Goal: Task Accomplishment & Management: Complete application form

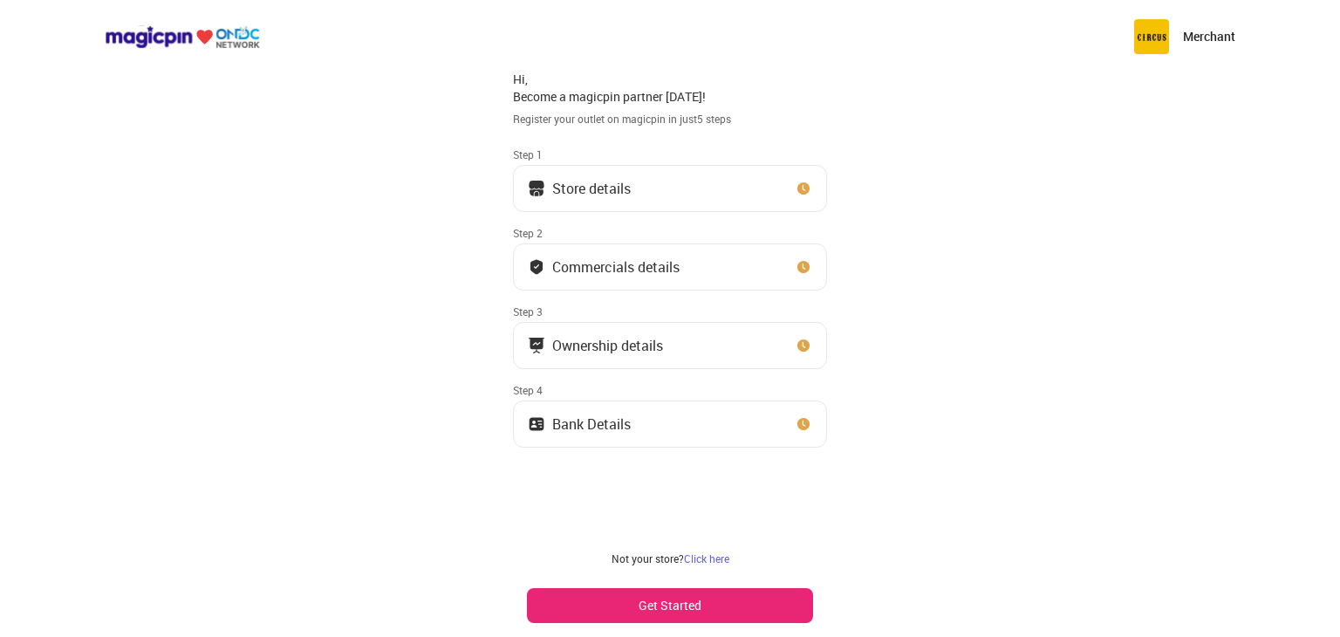
click at [647, 186] on button "Store details" at bounding box center [670, 188] width 314 height 47
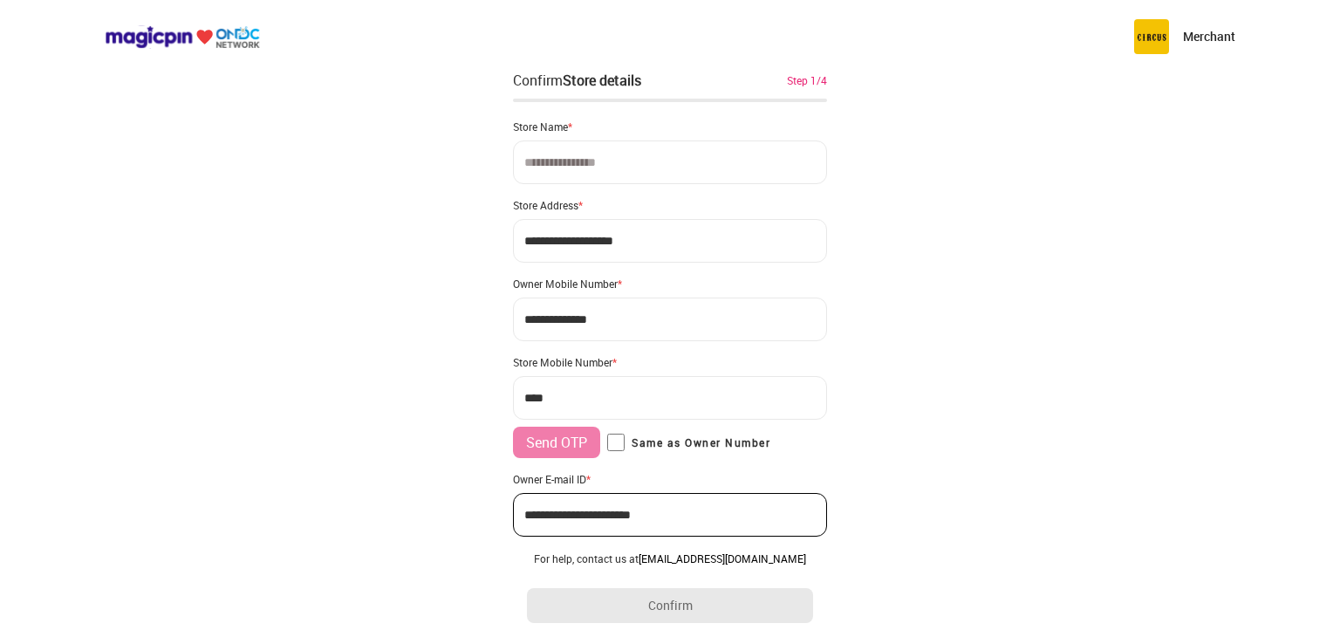
click at [638, 165] on input at bounding box center [670, 162] width 314 height 44
type input "**********"
click at [611, 238] on input "**********" at bounding box center [670, 241] width 314 height 44
drag, startPoint x: 654, startPoint y: 238, endPoint x: 508, endPoint y: 242, distance: 145.7
click at [508, 242] on div "**********" at bounding box center [670, 346] width 1340 height 693
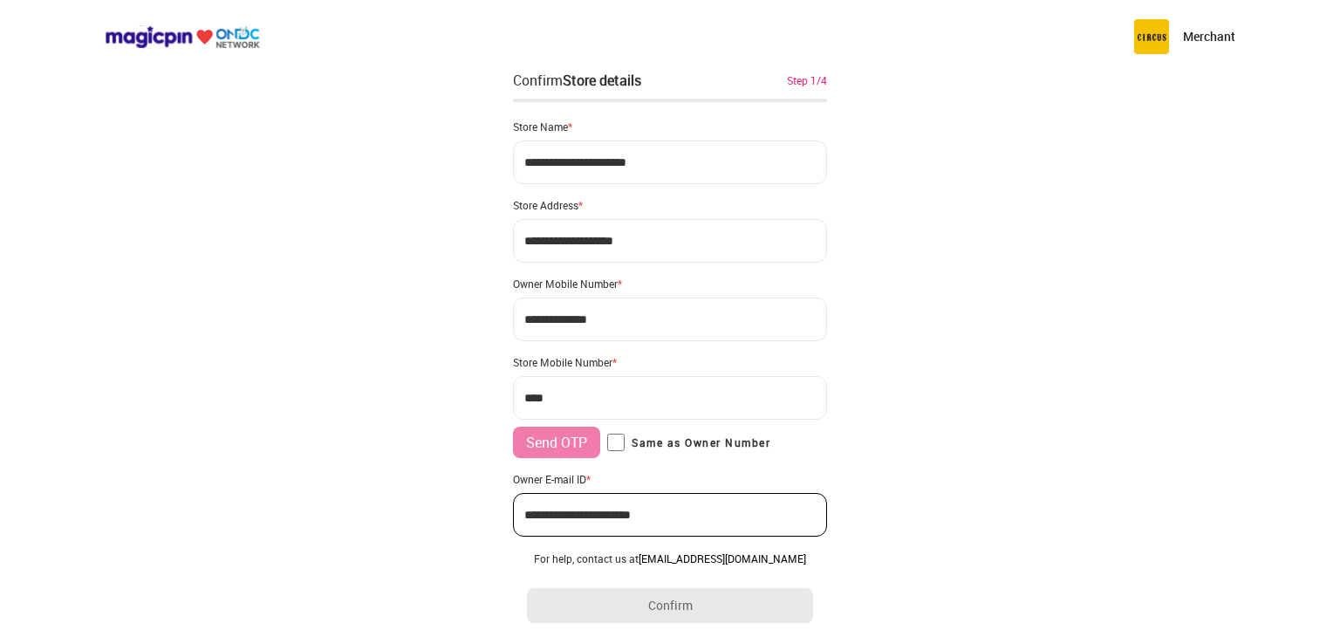
type input "**********"
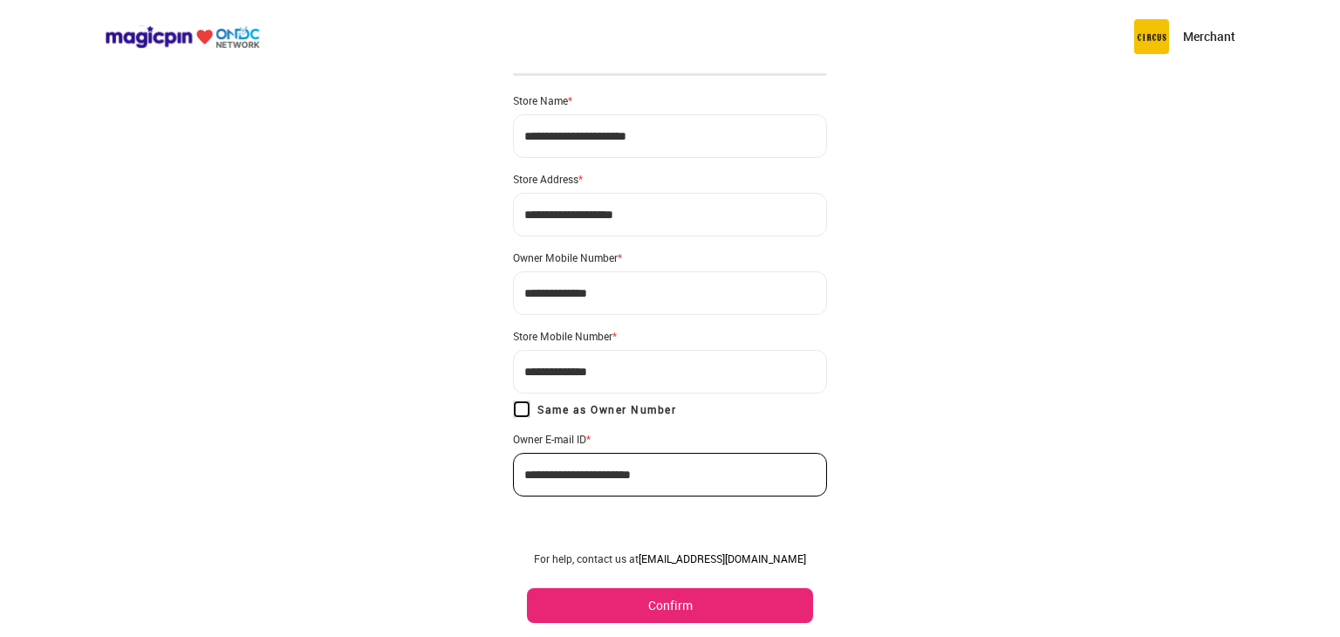
scroll to position [41, 0]
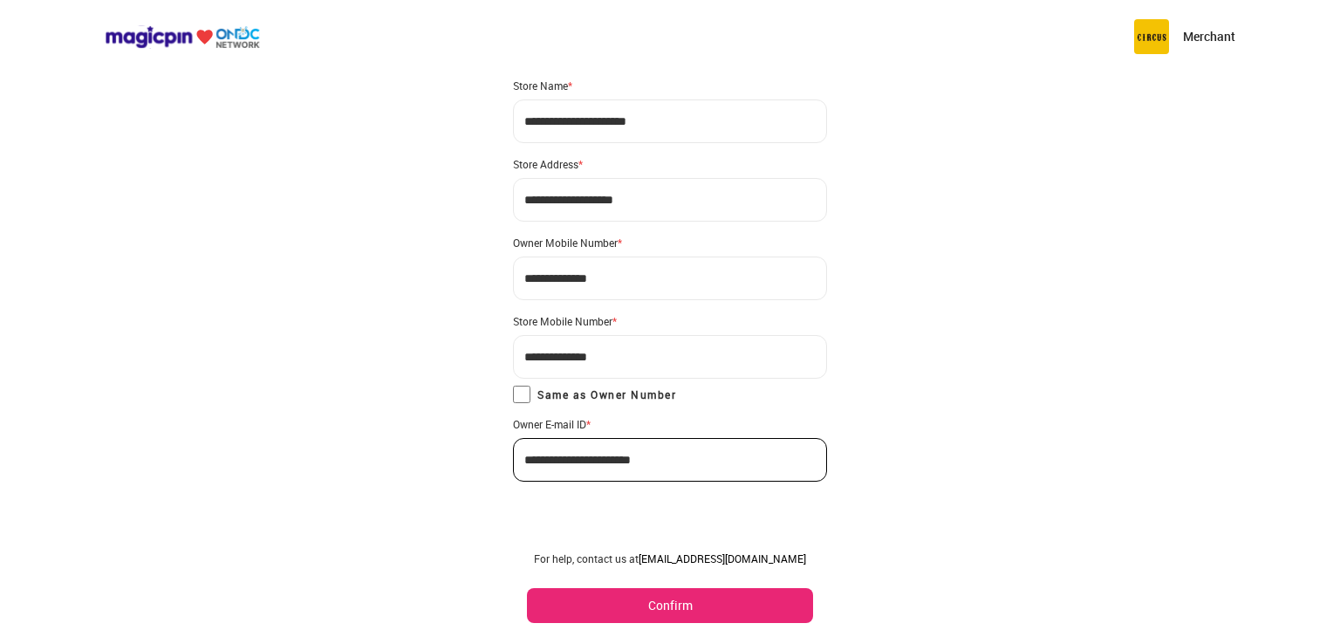
click at [684, 602] on button "Confirm" at bounding box center [670, 605] width 286 height 35
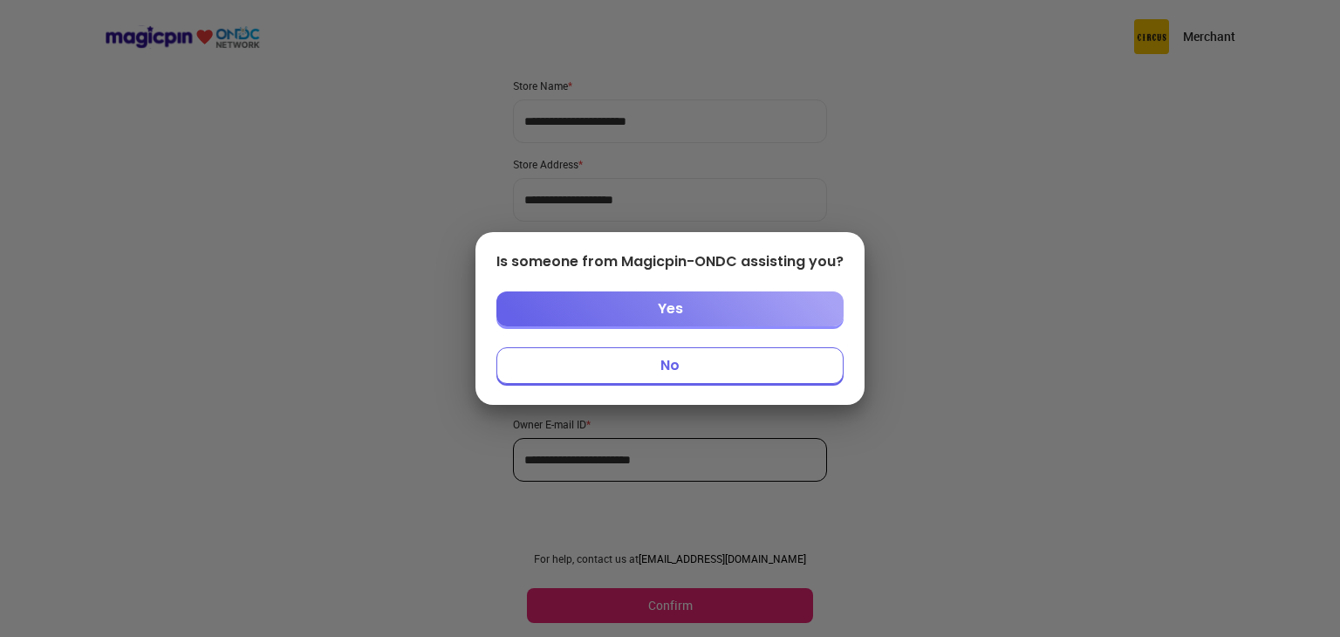
click at [694, 363] on button "No" at bounding box center [669, 365] width 347 height 37
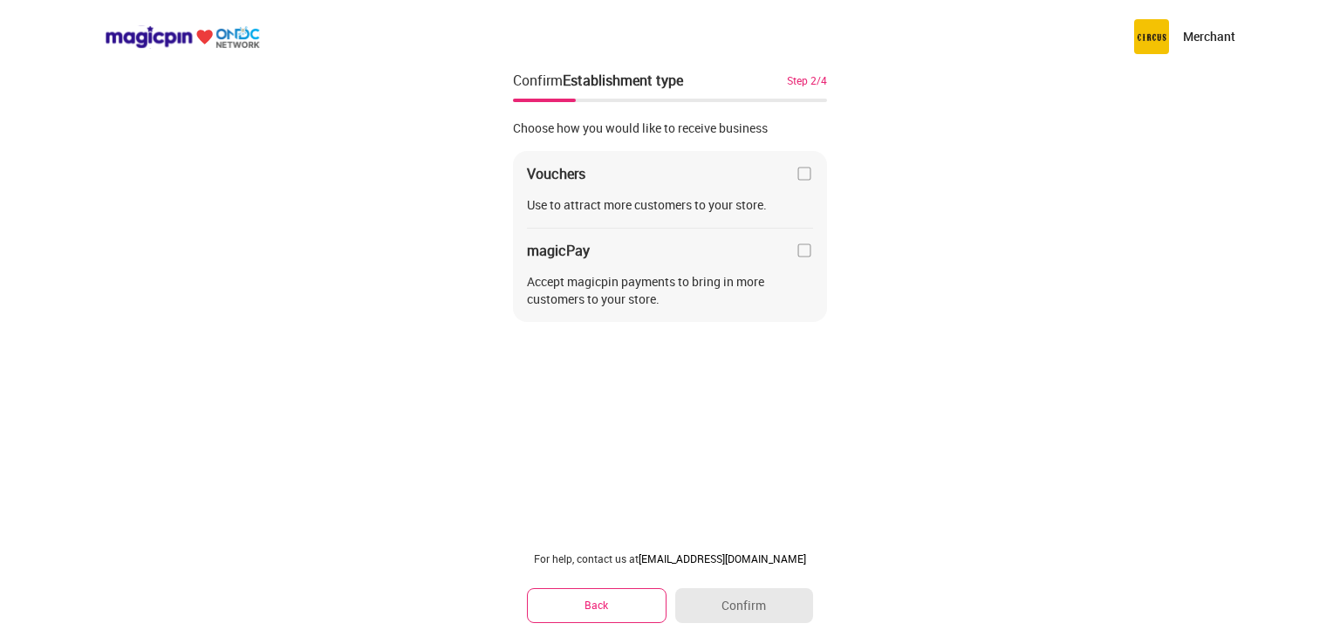
scroll to position [0, 0]
click at [802, 175] on img at bounding box center [803, 173] width 17 height 17
click at [761, 607] on button "Confirm" at bounding box center [744, 605] width 138 height 35
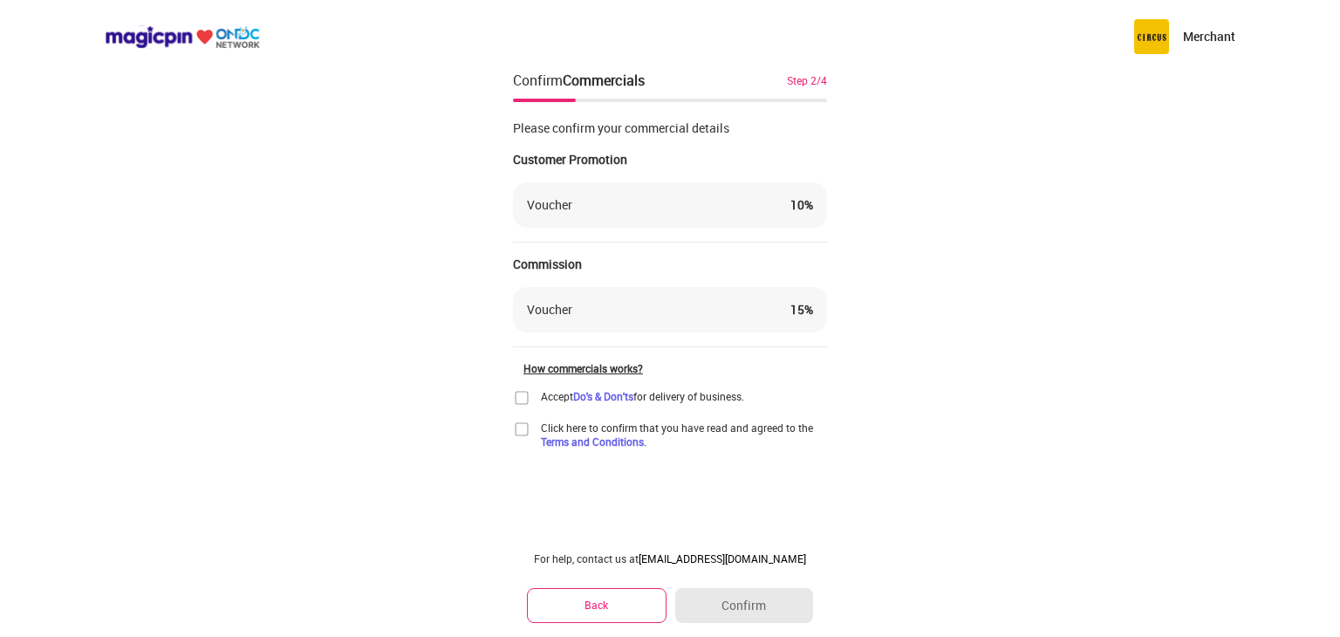
click at [606, 316] on div "Voucher 15 %" at bounding box center [670, 309] width 286 height 17
click at [611, 210] on div "Voucher 10 %" at bounding box center [670, 204] width 286 height 17
click at [628, 367] on div "How commercials works?" at bounding box center [675, 368] width 304 height 14
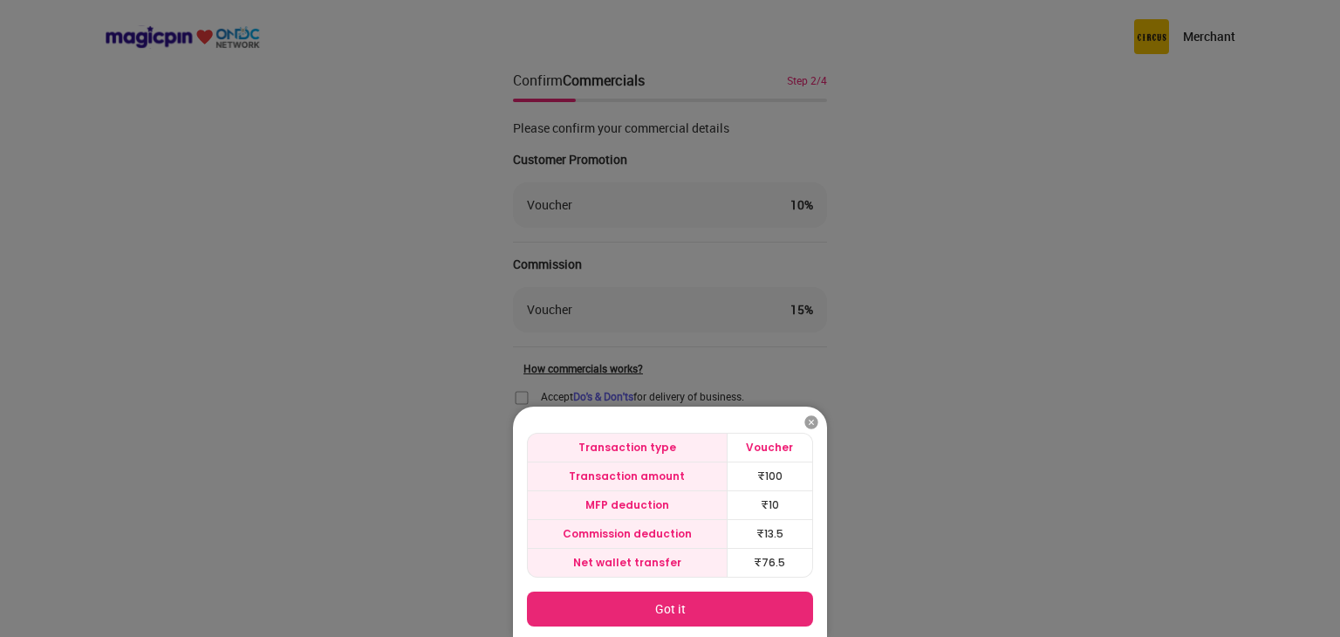
click at [685, 609] on button "Got it" at bounding box center [670, 608] width 286 height 35
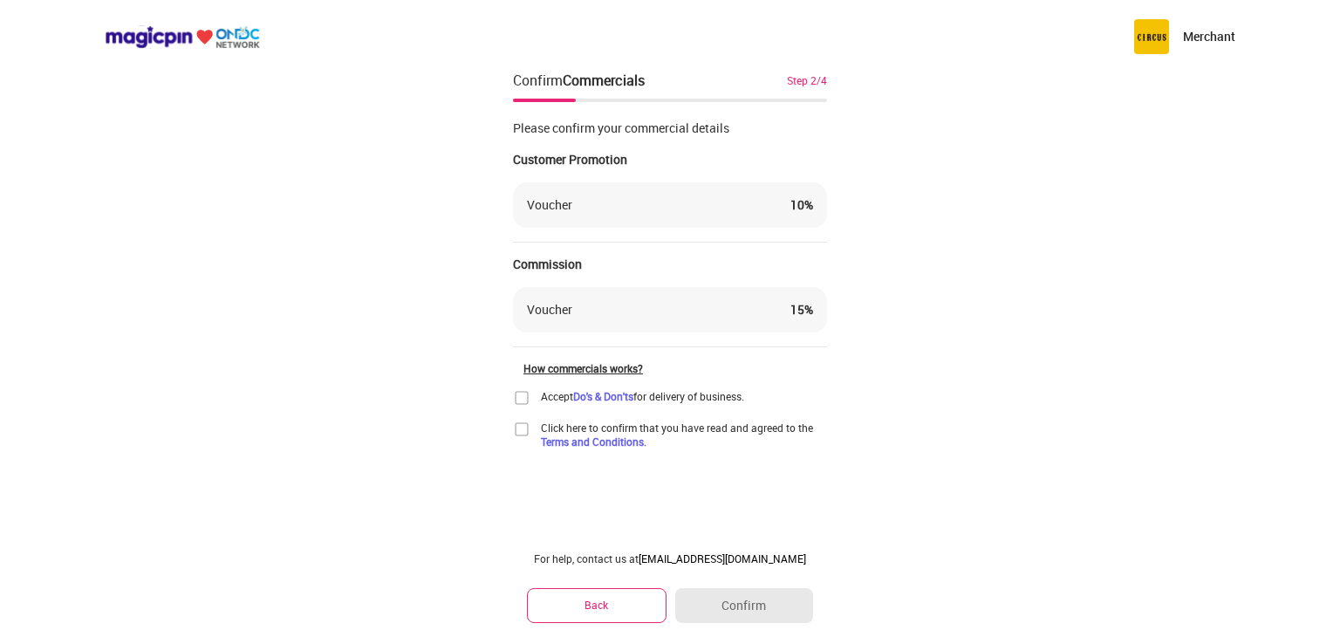
click at [523, 396] on img at bounding box center [521, 397] width 17 height 17
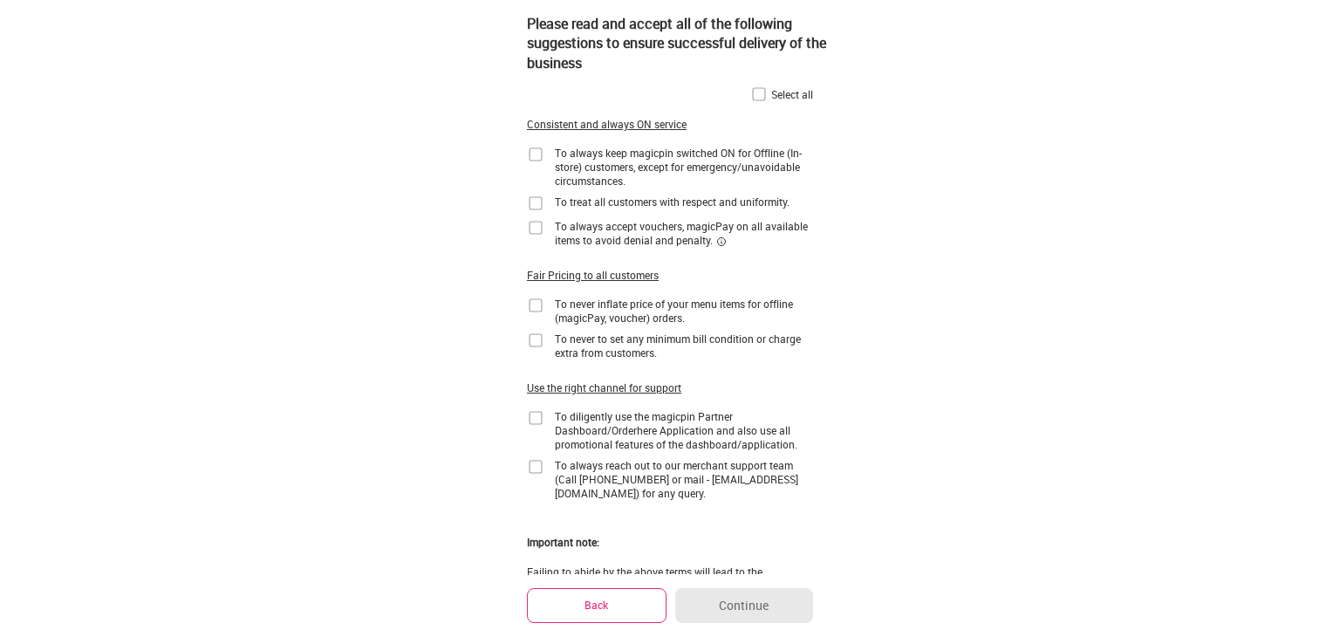
click at [758, 95] on img at bounding box center [758, 93] width 17 height 17
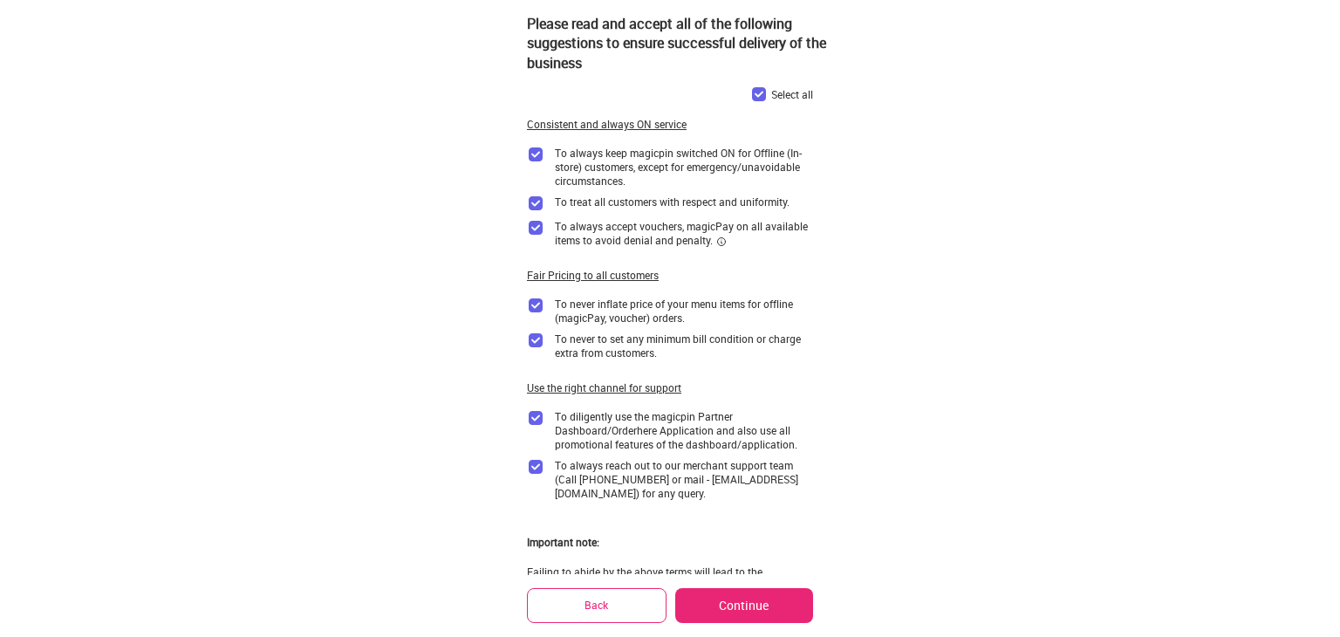
click at [754, 597] on button "Continue" at bounding box center [744, 605] width 138 height 35
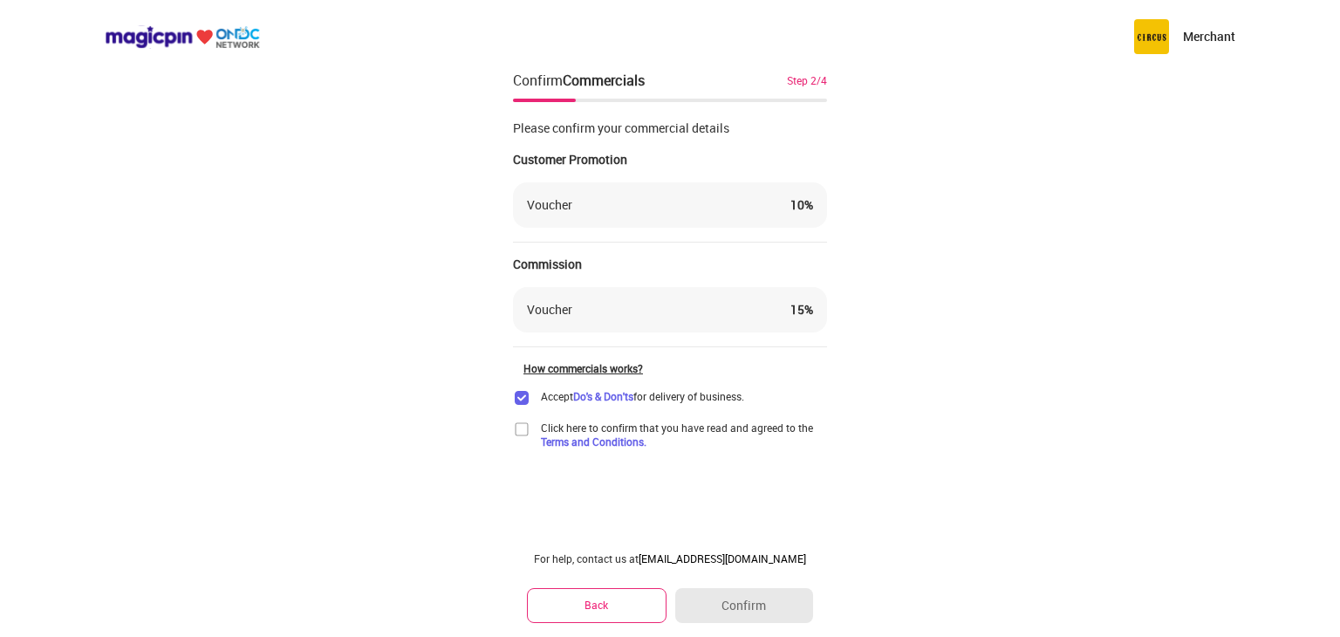
click at [522, 427] on img at bounding box center [521, 428] width 17 height 17
click at [747, 598] on button "Confirm" at bounding box center [744, 605] width 138 height 35
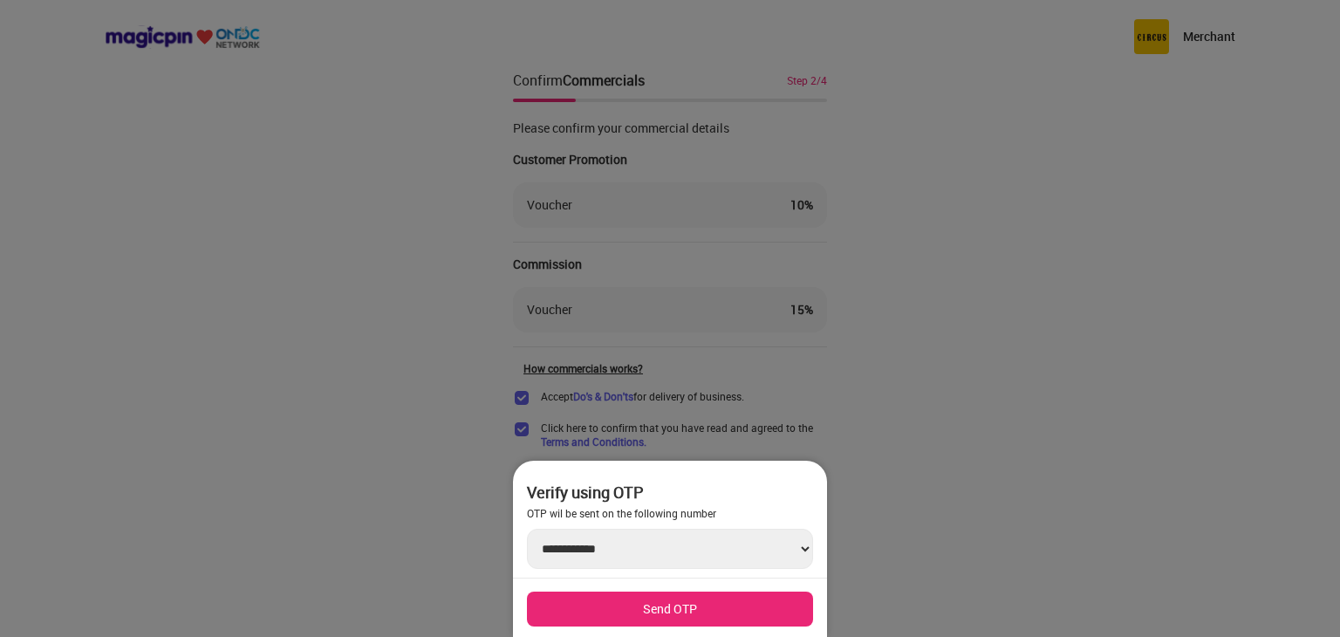
click at [890, 395] on div at bounding box center [670, 318] width 1340 height 637
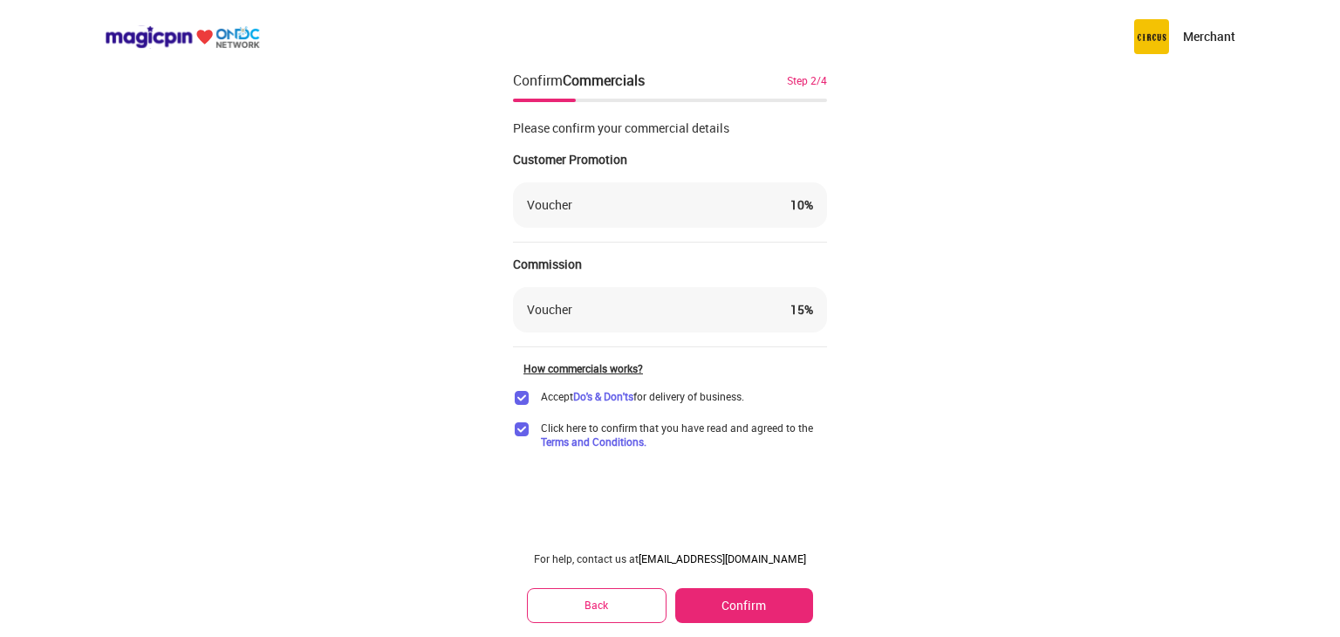
click at [605, 370] on div "How commercials works?" at bounding box center [675, 368] width 304 height 14
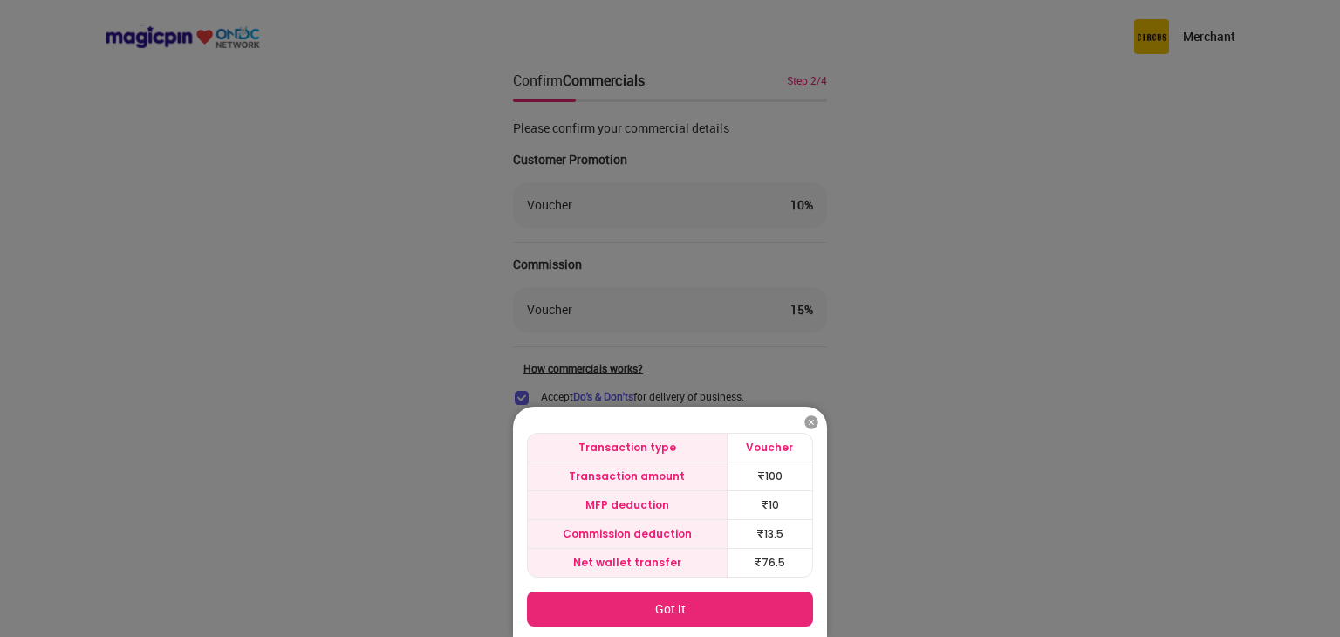
click at [809, 424] on img at bounding box center [810, 421] width 17 height 17
